Goal: Task Accomplishment & Management: Manage account settings

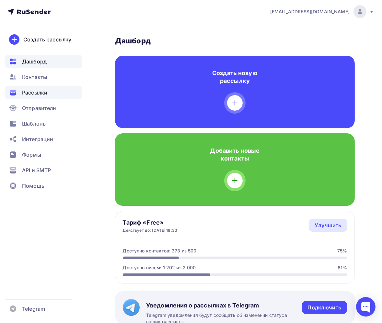
click at [36, 91] on span "Рассылки" at bounding box center [34, 93] width 25 height 8
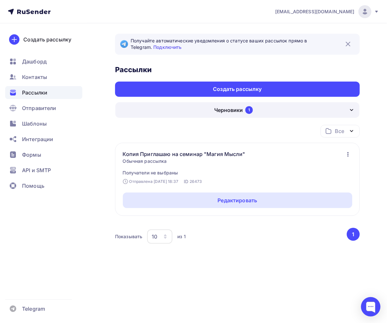
click at [32, 93] on span "Рассылки" at bounding box center [34, 93] width 25 height 8
click at [352, 133] on icon "button" at bounding box center [352, 131] width 8 height 8
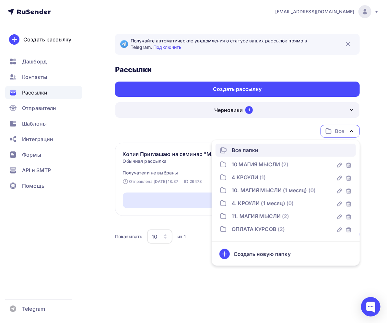
click at [352, 133] on icon "button" at bounding box center [352, 131] width 8 height 8
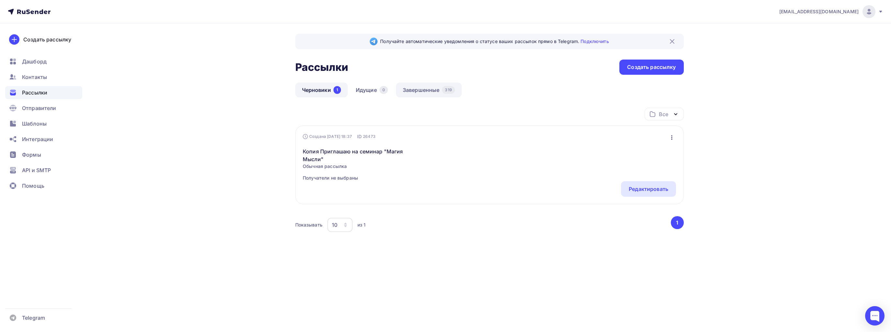
click at [386, 90] on link "Завершенные 319" at bounding box center [429, 90] width 66 height 15
